Goal: Navigation & Orientation: Understand site structure

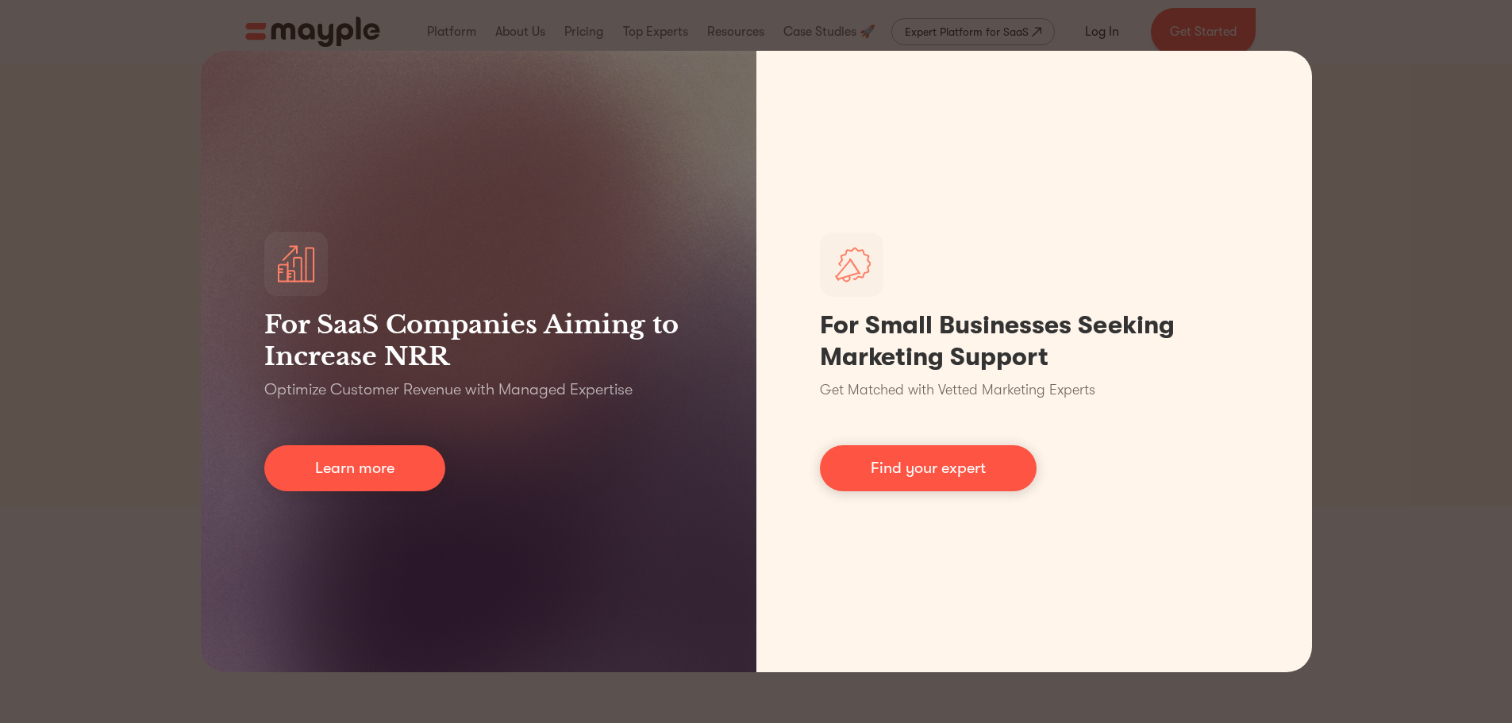
click at [179, 140] on div "For SaaS Companies Aiming to Increase NRR Optimize Customer Revenue with Manage…" at bounding box center [756, 361] width 1512 height 723
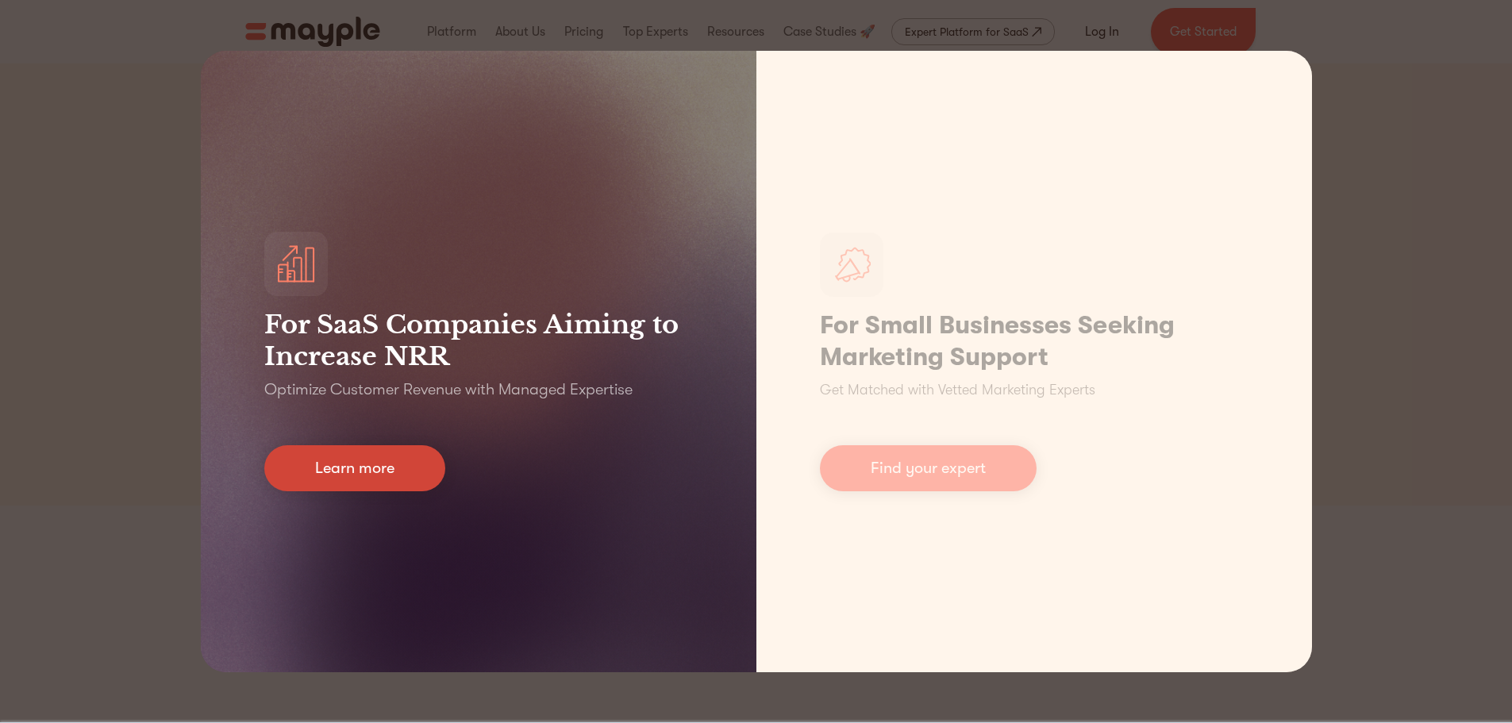
click at [360, 473] on link "Learn more" at bounding box center [354, 468] width 181 height 46
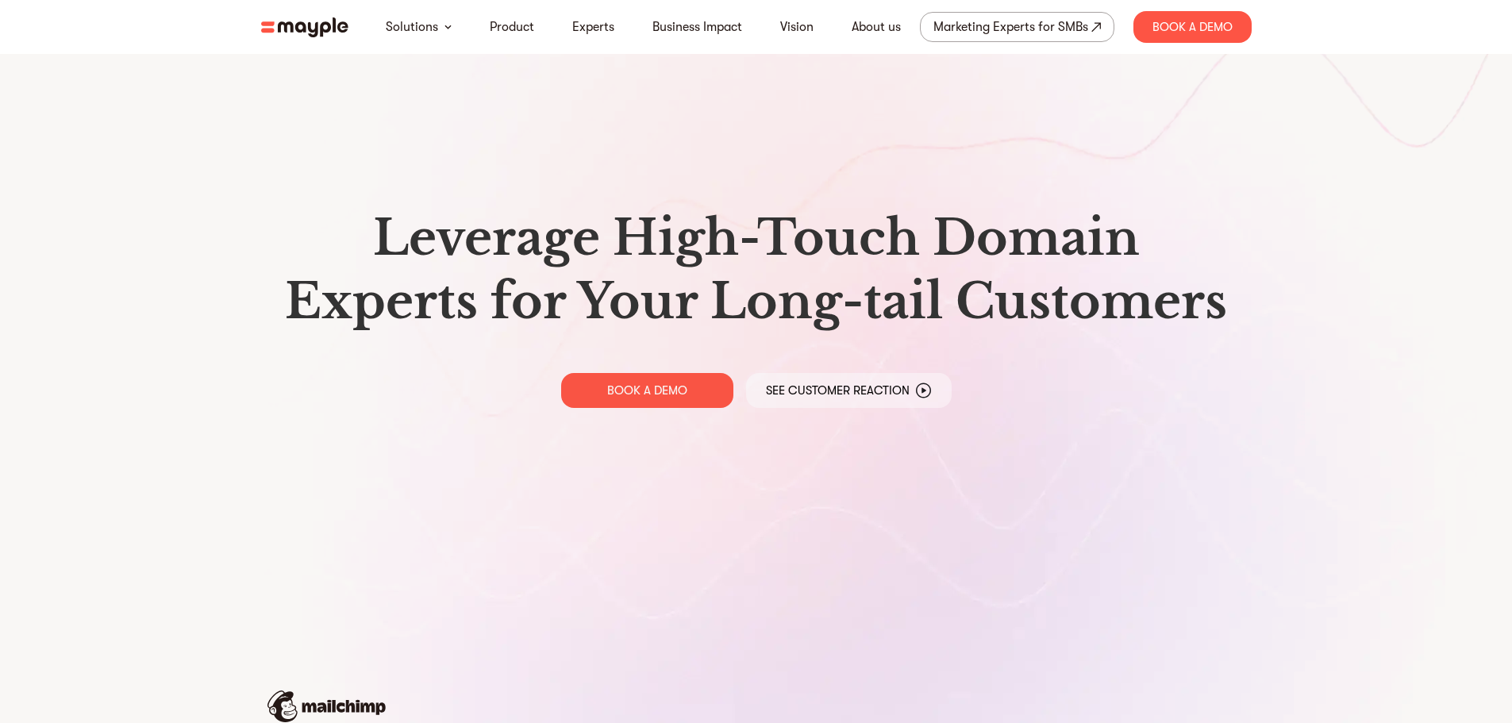
click at [311, 465] on div "Leverage High-Touch Domain Experts for Your Long-tail Customers BOOK A DEMO See…" at bounding box center [756, 307] width 1016 height 614
click at [867, 27] on link "About us" at bounding box center [876, 26] width 49 height 19
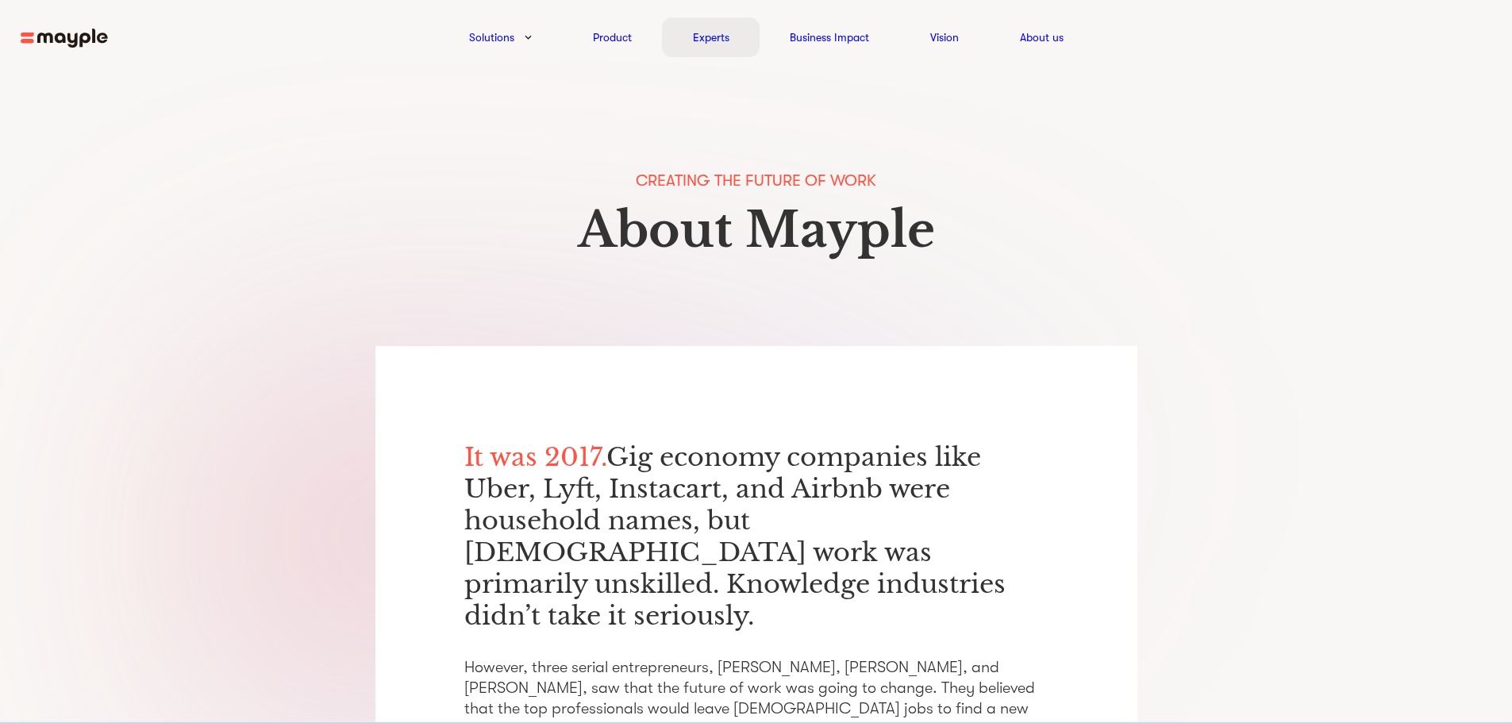
click at [722, 34] on link "Experts" at bounding box center [711, 37] width 37 height 19
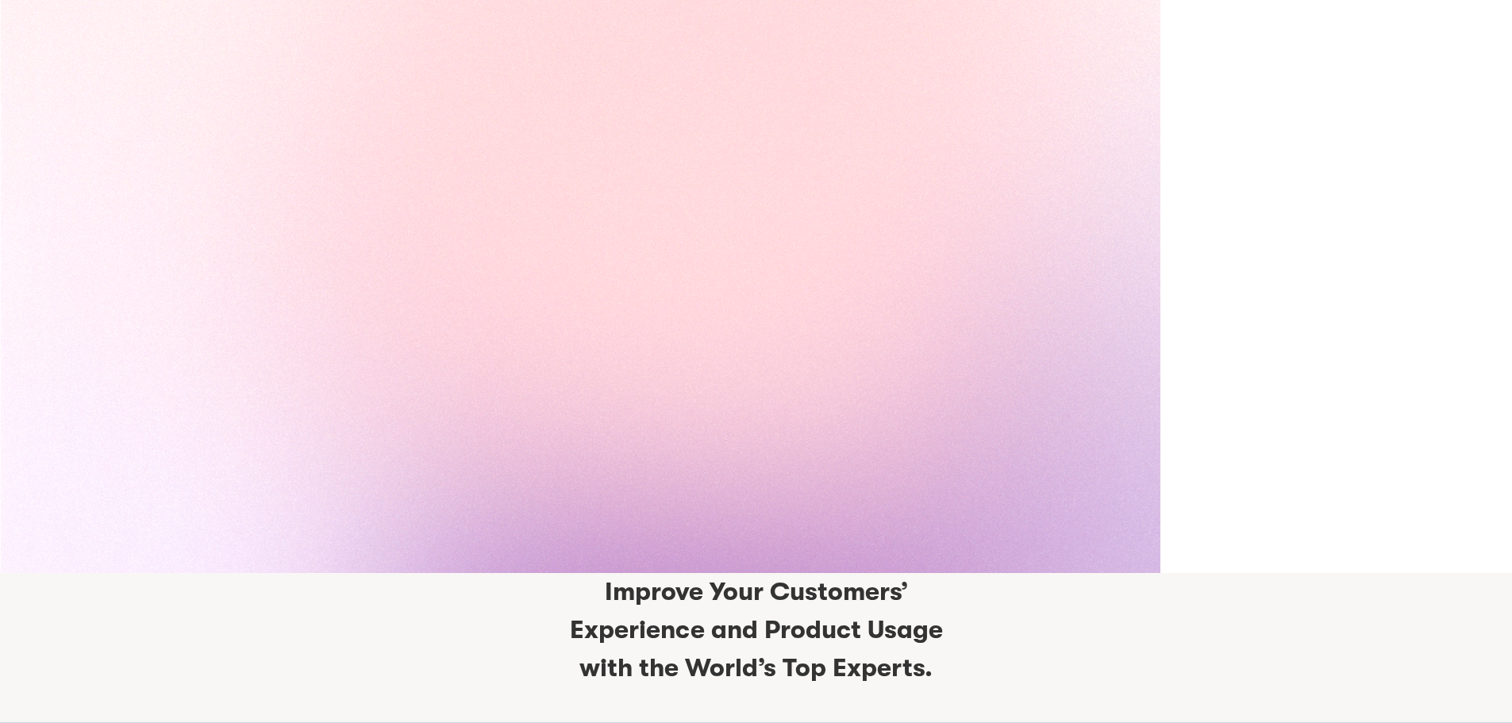
scroll to position [3752, 0]
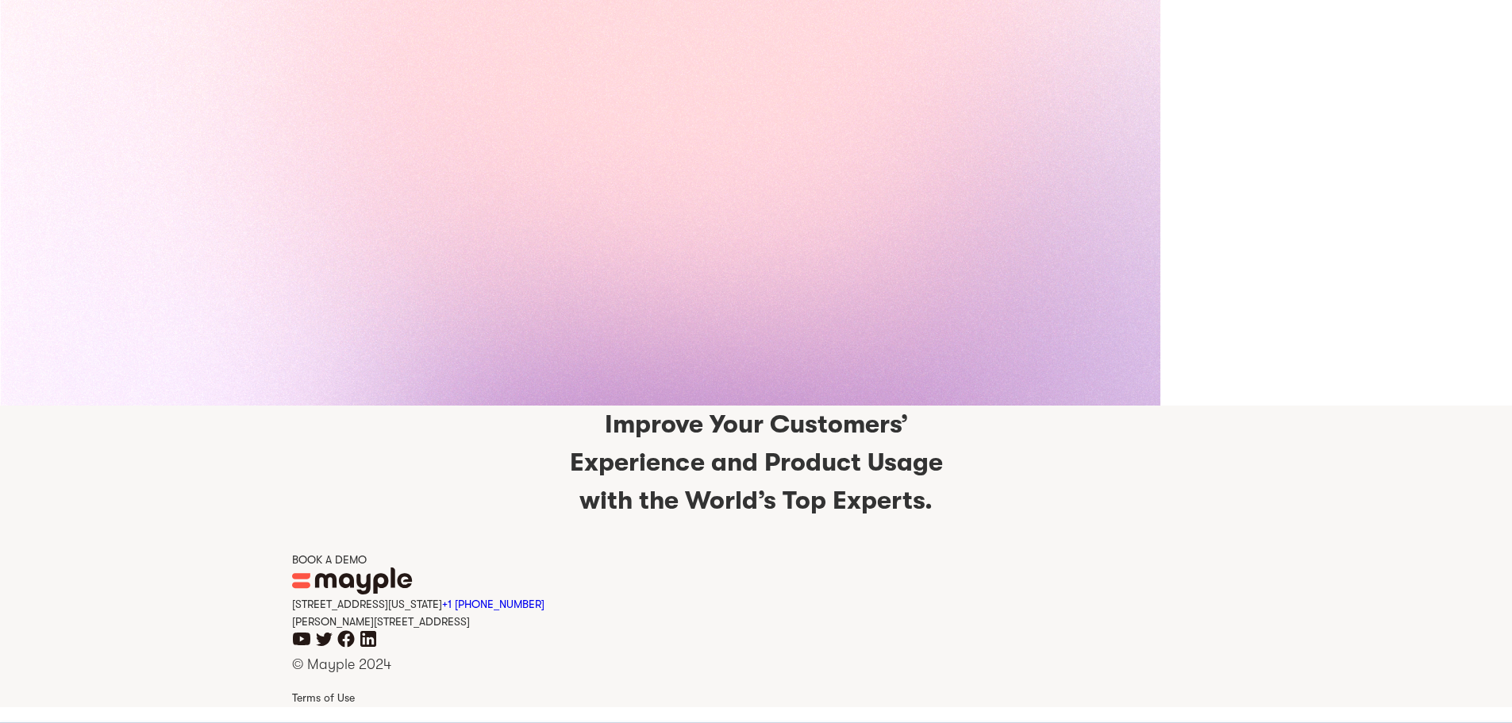
click at [343, 637] on icon "facebook icon" at bounding box center [345, 639] width 17 height 17
